Goal: Check status: Check status

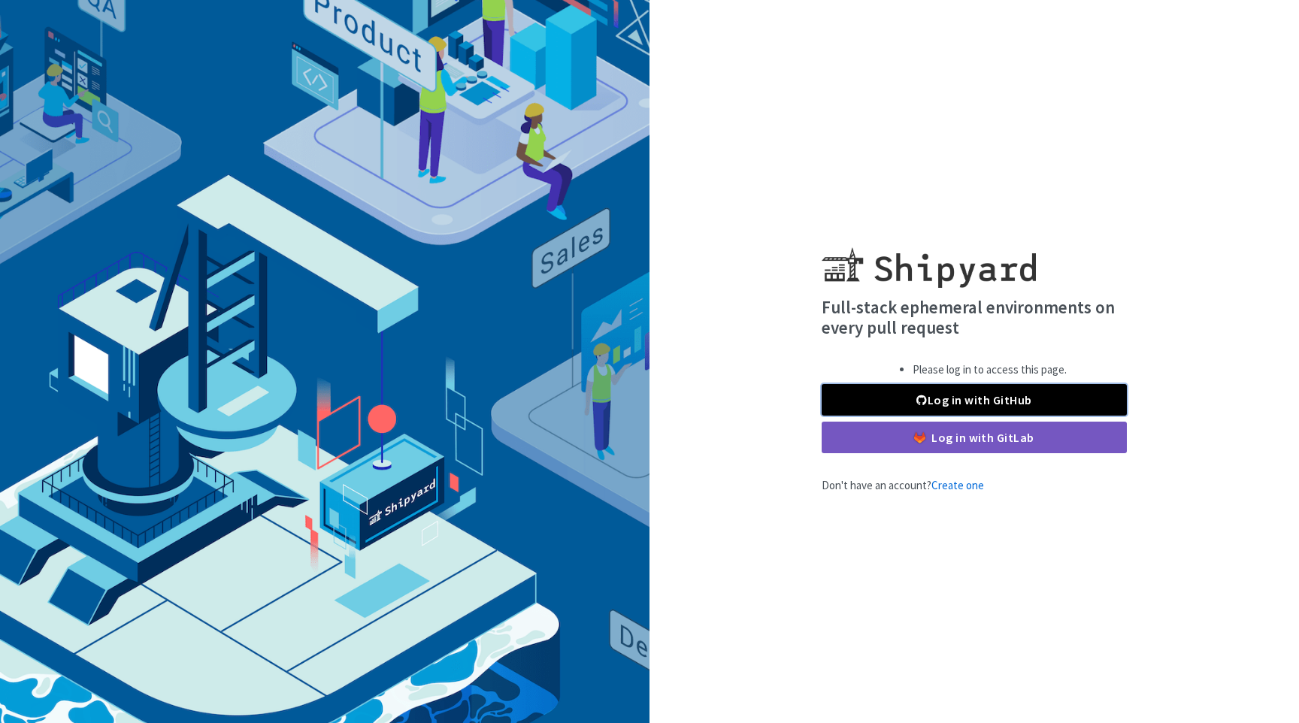
click at [948, 398] on link "Log in with GitHub" at bounding box center [974, 400] width 305 height 32
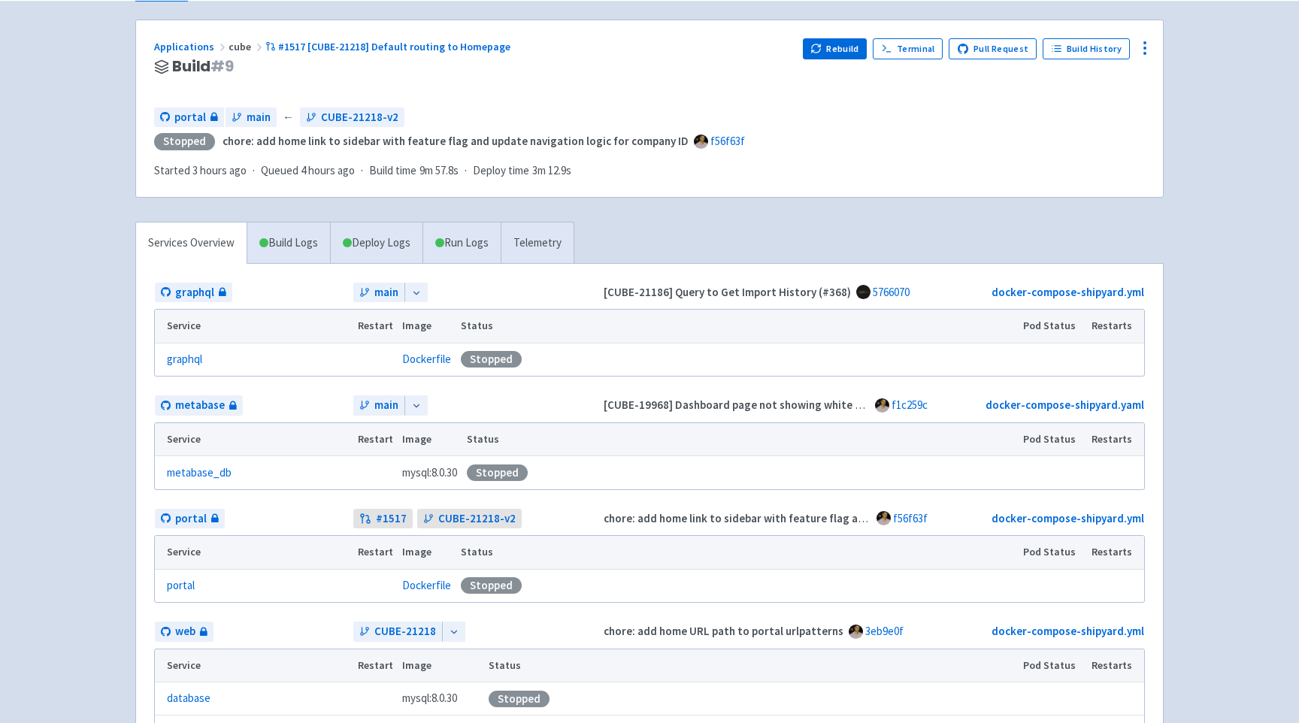
scroll to position [95, 0]
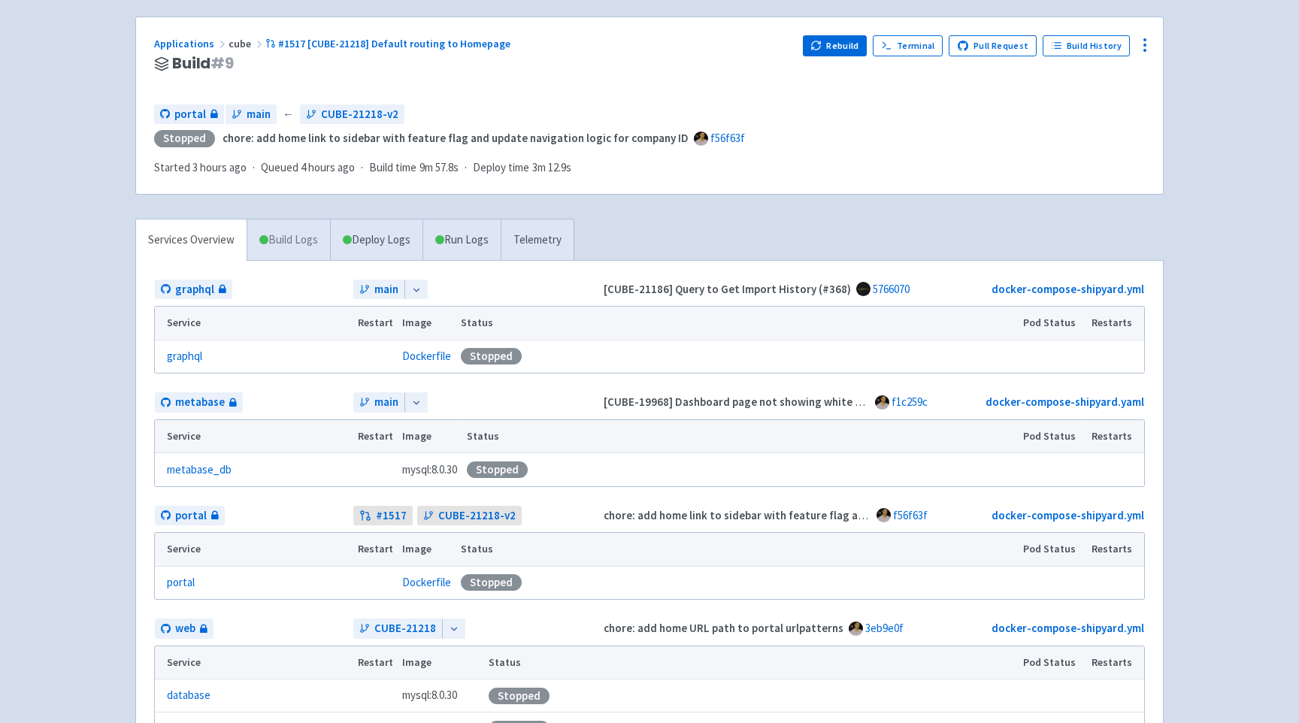
click at [309, 229] on link "Build Logs" at bounding box center [288, 240] width 83 height 41
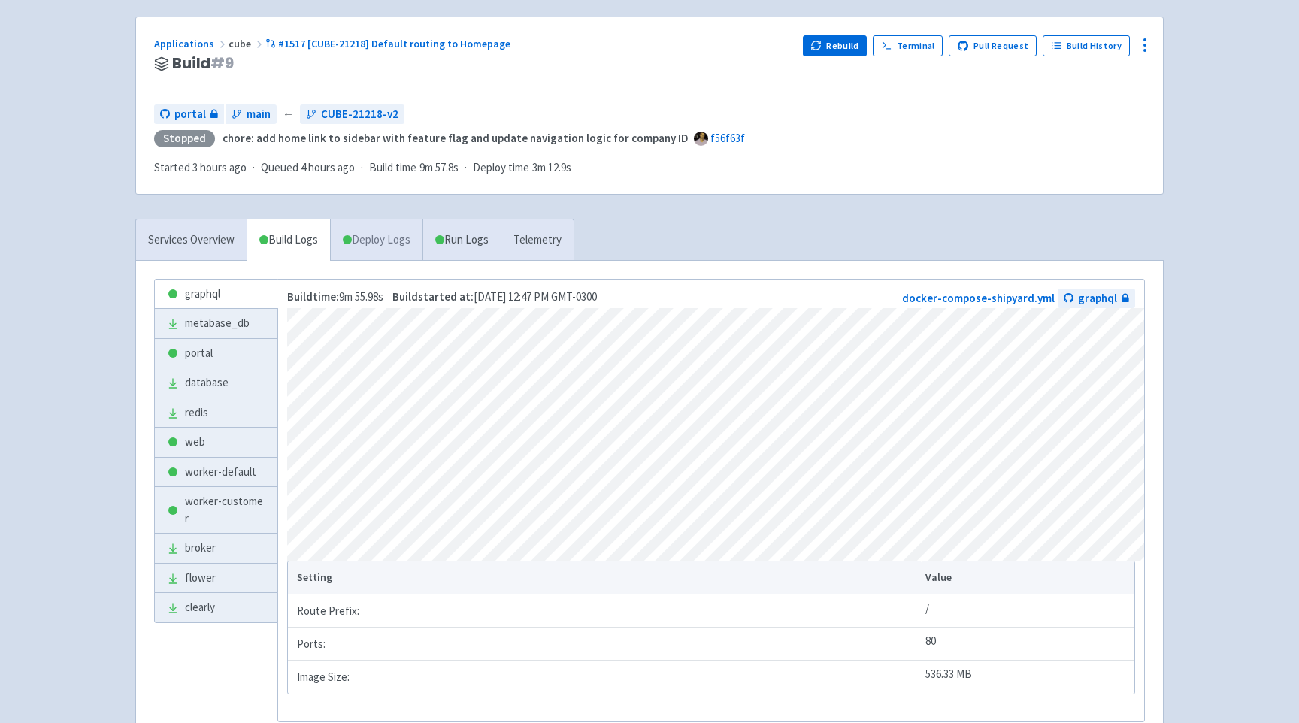
click at [360, 247] on link "Deploy Logs" at bounding box center [376, 240] width 92 height 41
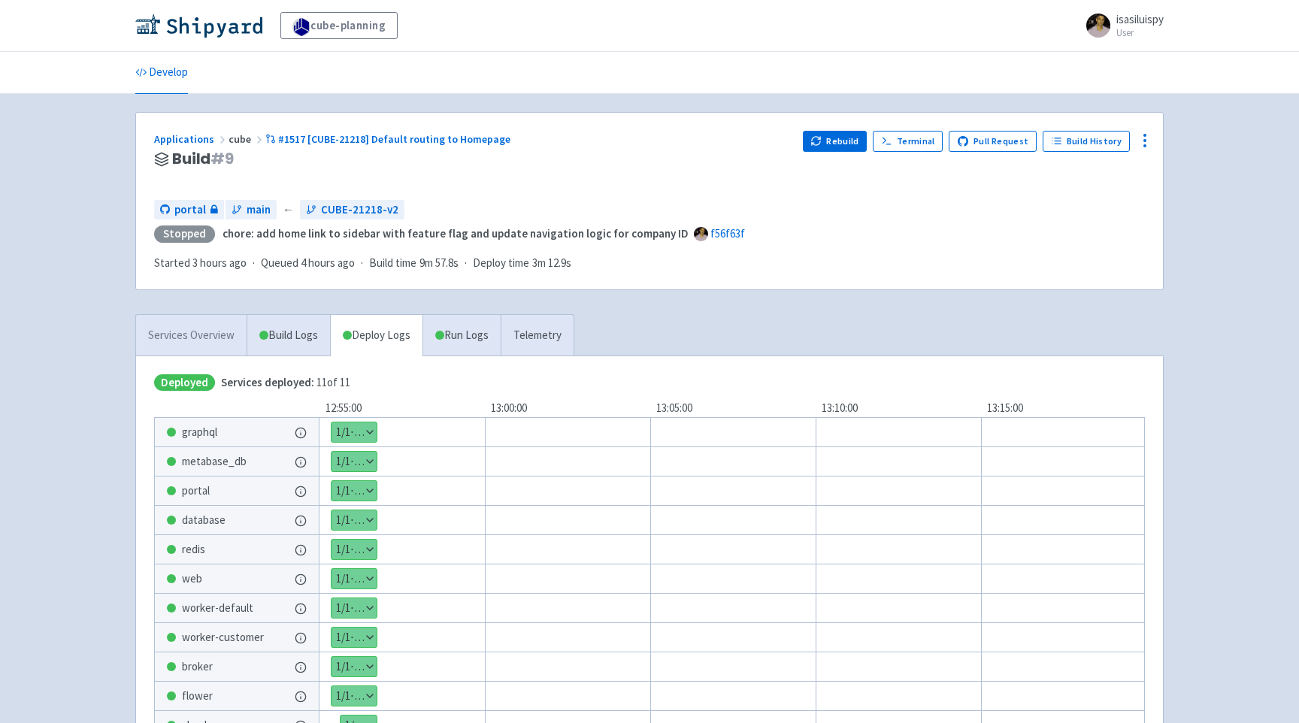
click at [204, 326] on link "Services Overview" at bounding box center [191, 335] width 111 height 41
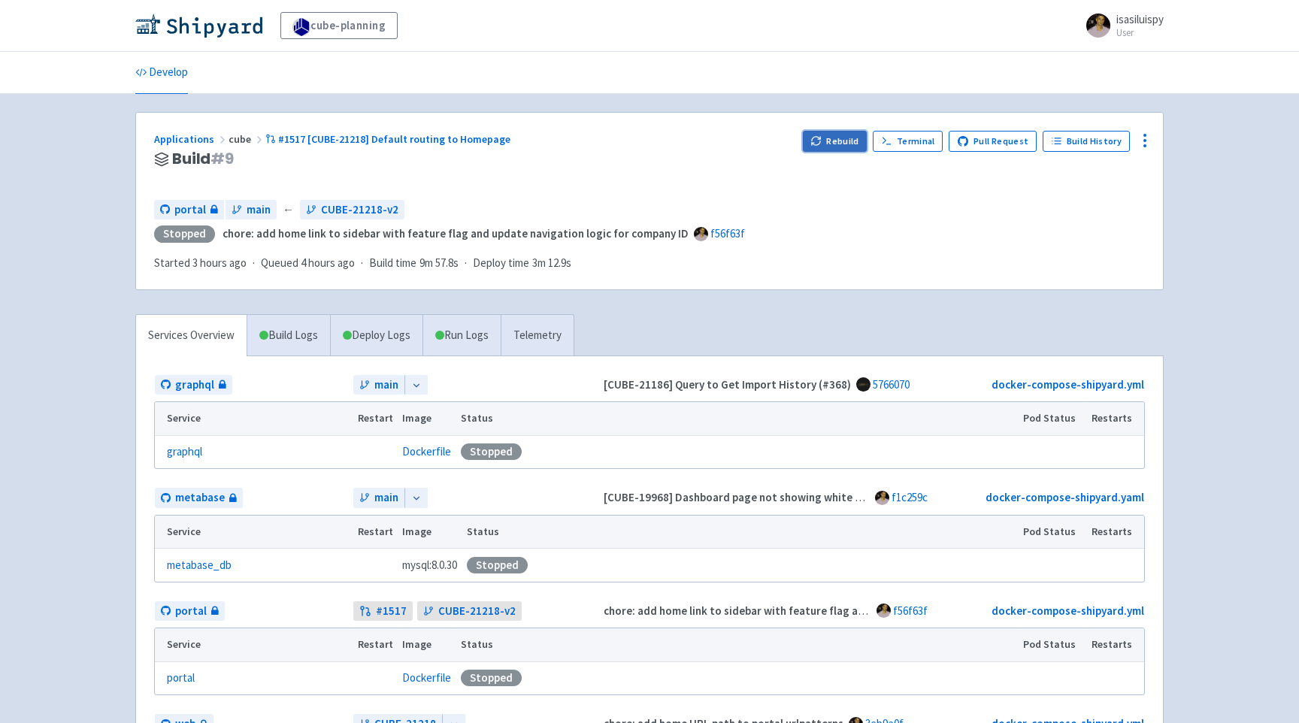
click at [820, 138] on icon "button" at bounding box center [819, 138] width 2 height 2
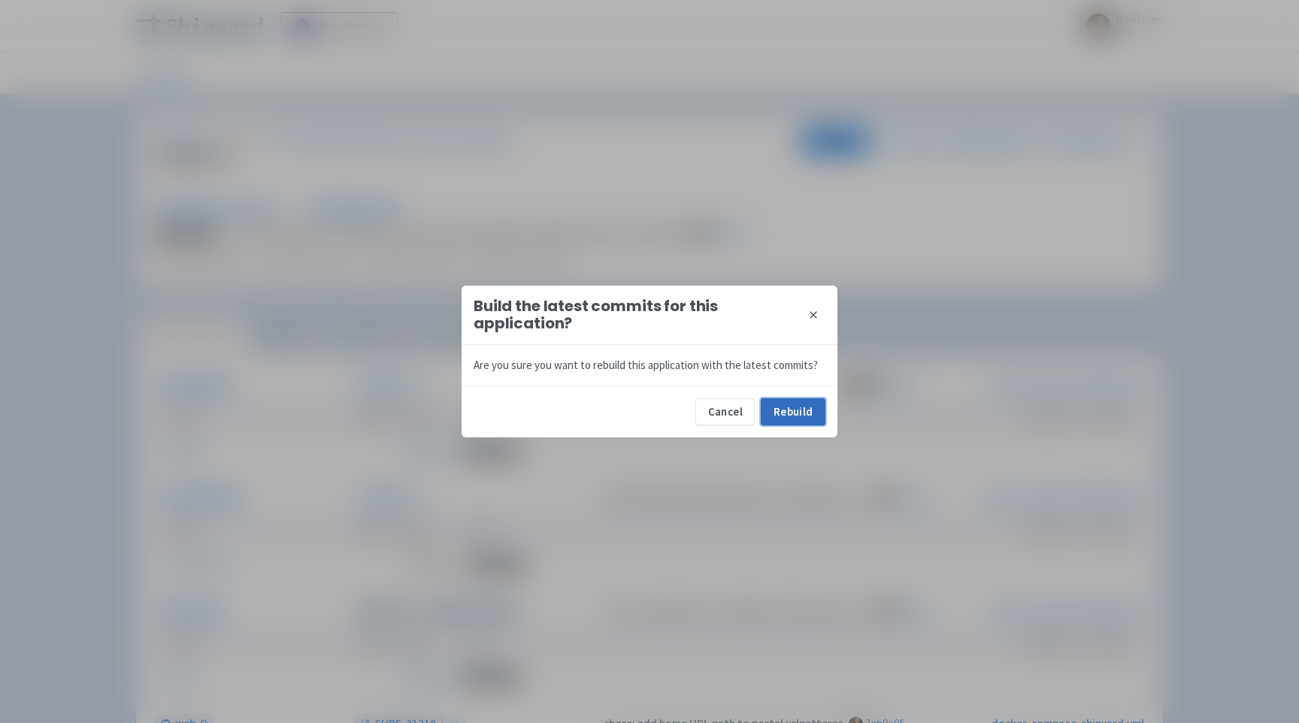
click at [790, 417] on button "Rebuild" at bounding box center [793, 412] width 65 height 27
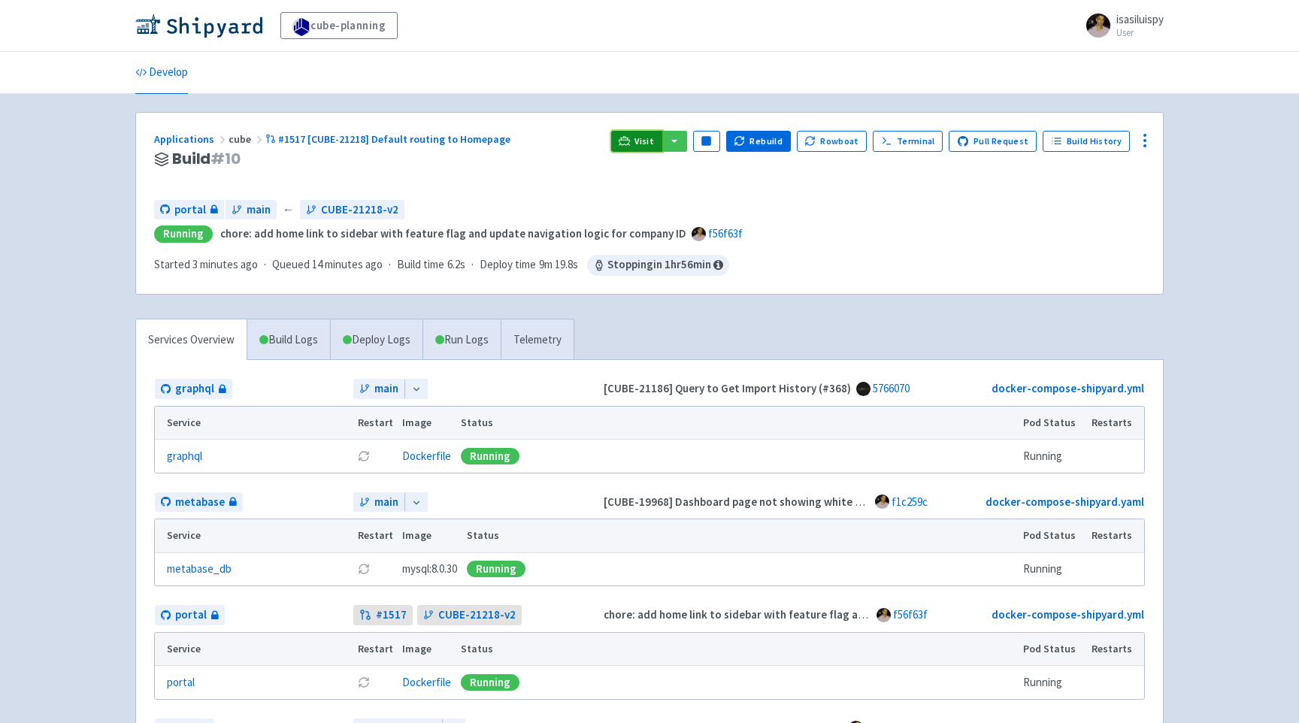
click at [648, 143] on span "Visit" at bounding box center [645, 141] width 20 height 12
